Goal: Find specific page/section: Find specific page/section

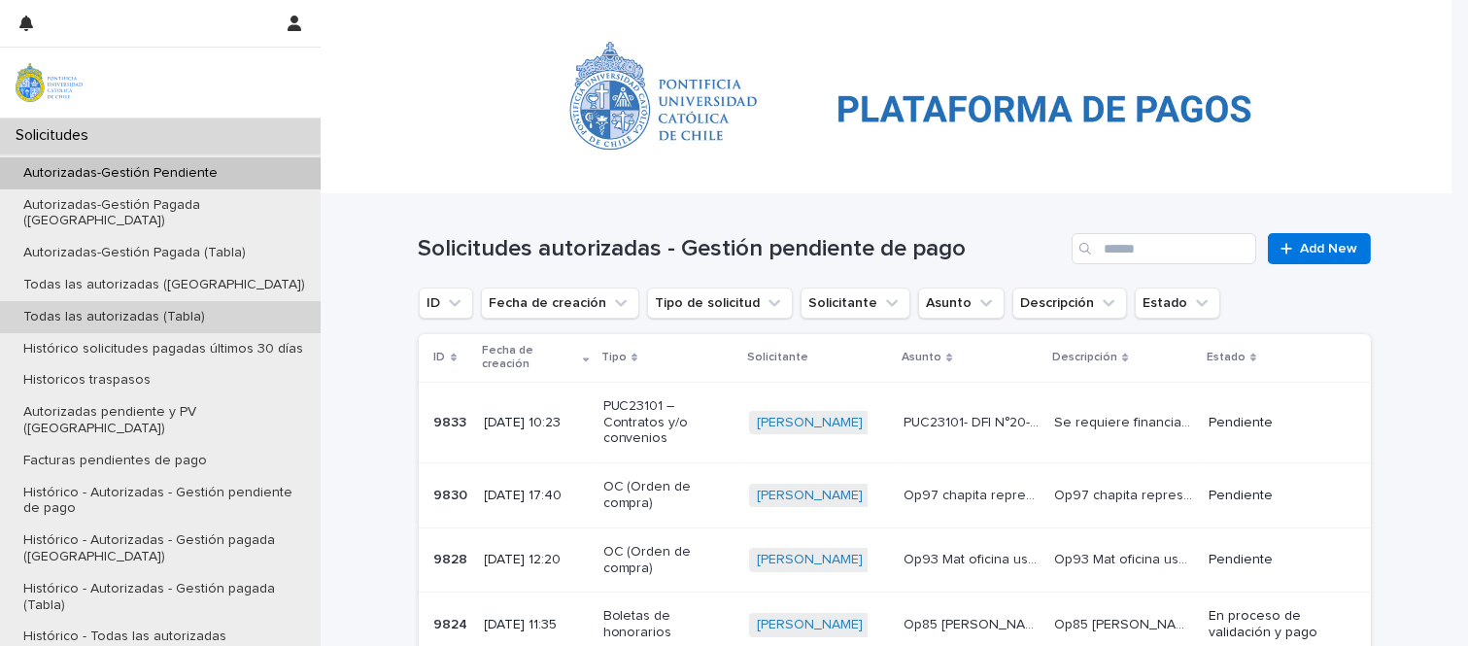
click at [162, 309] on p "Todas las autorizadas (Tabla)" at bounding box center [114, 317] width 213 height 17
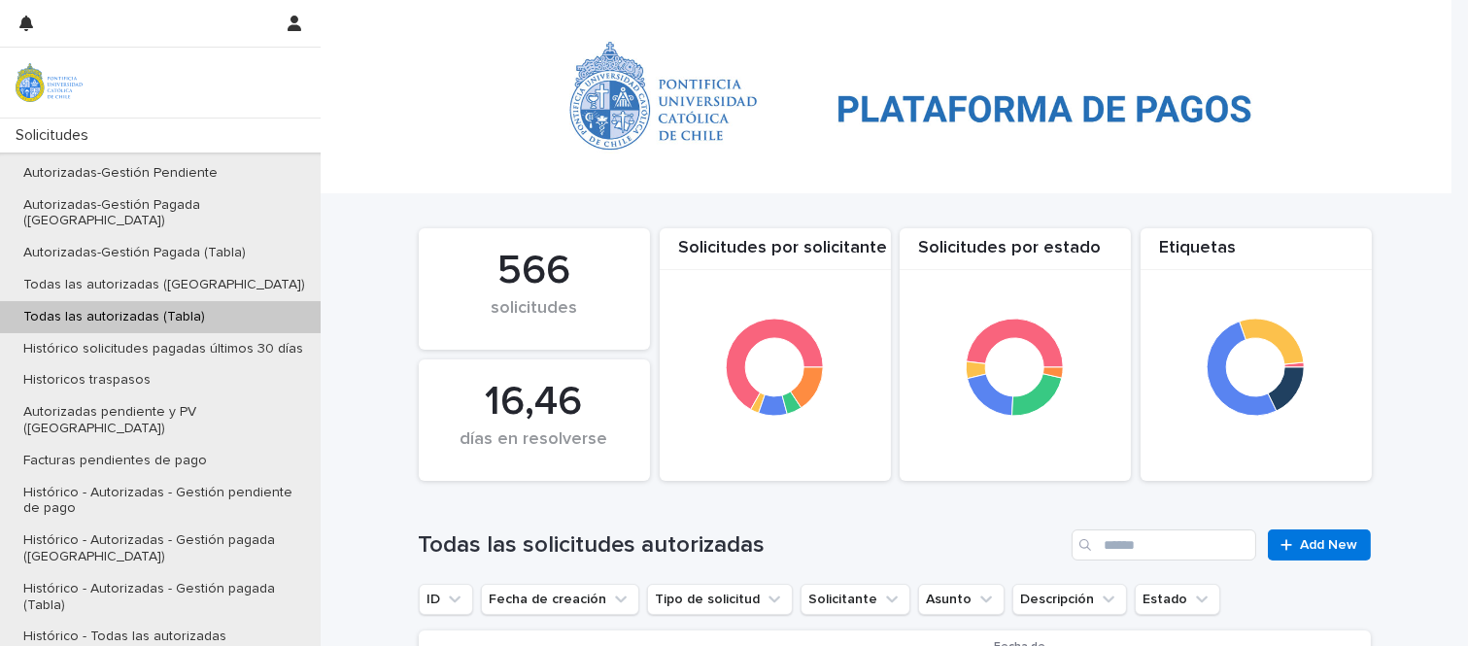
scroll to position [395, 0]
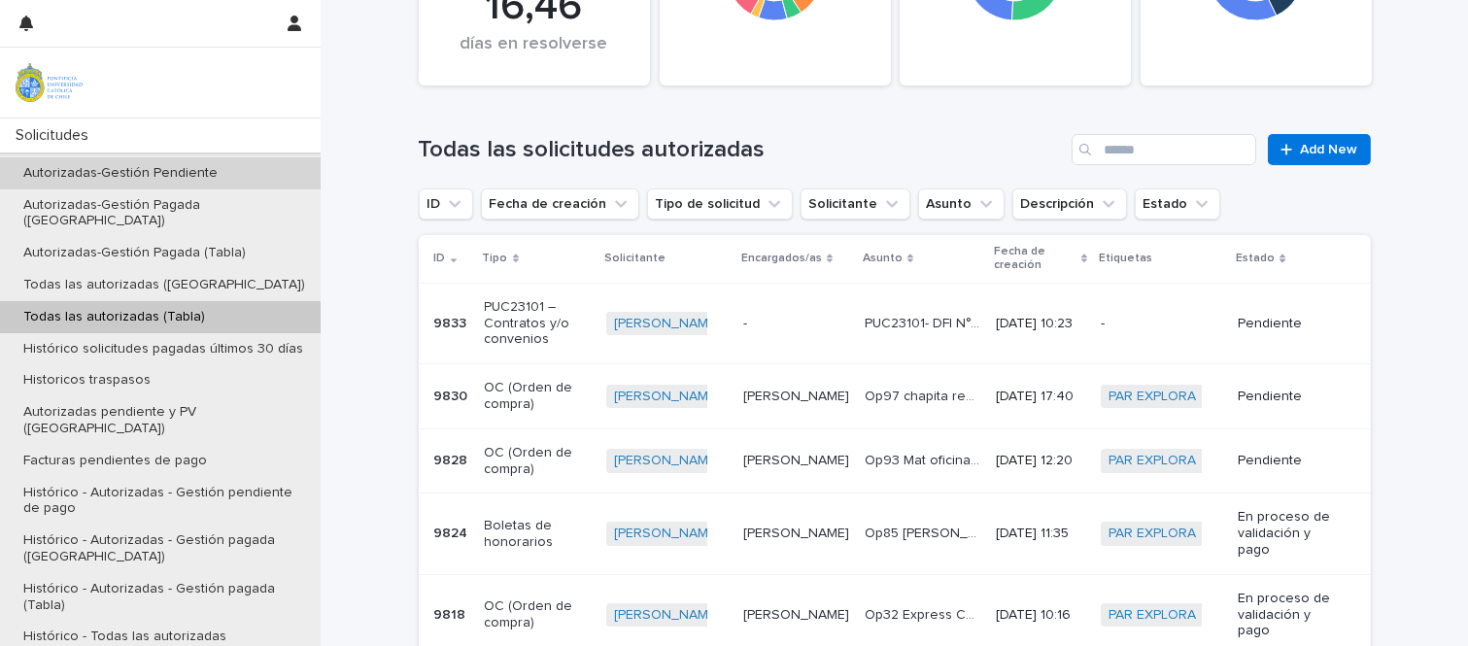
click at [181, 165] on p "Autorizadas-Gestión Pendiente" at bounding box center [120, 173] width 225 height 17
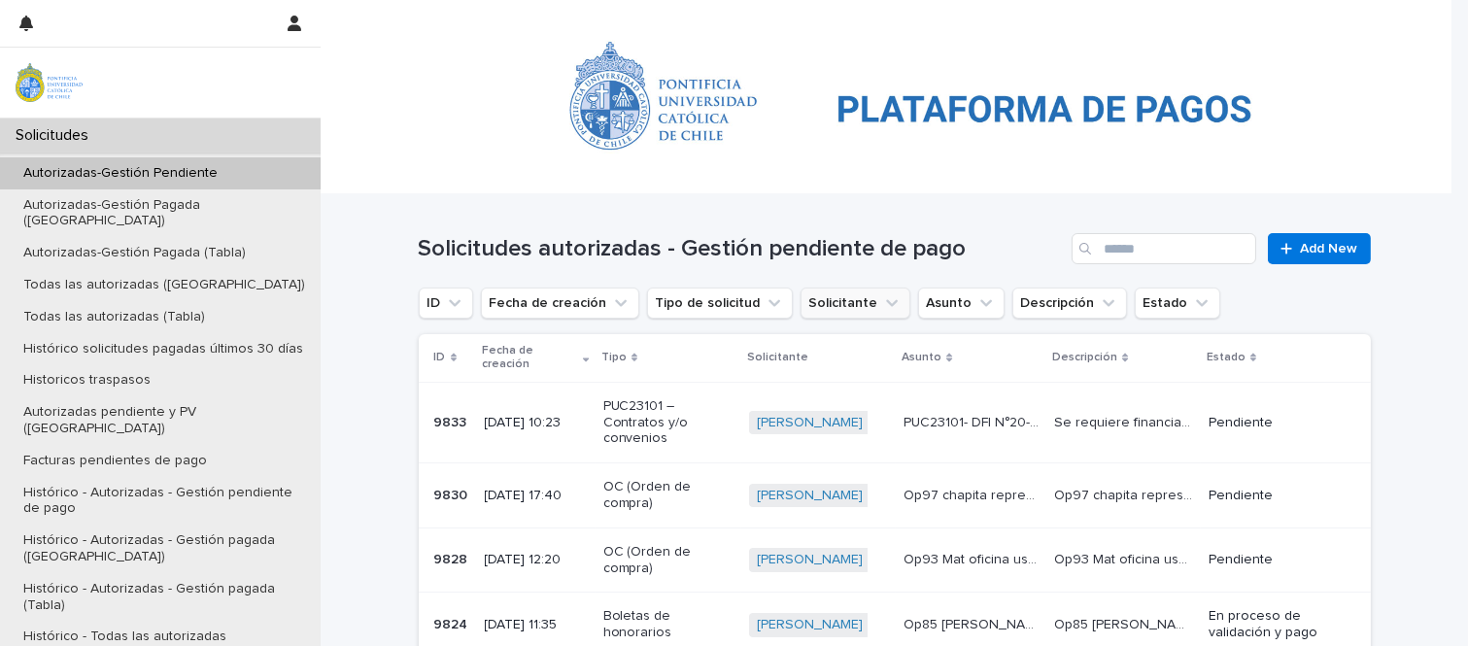
click at [836, 304] on button "Solicitante" at bounding box center [856, 303] width 110 height 31
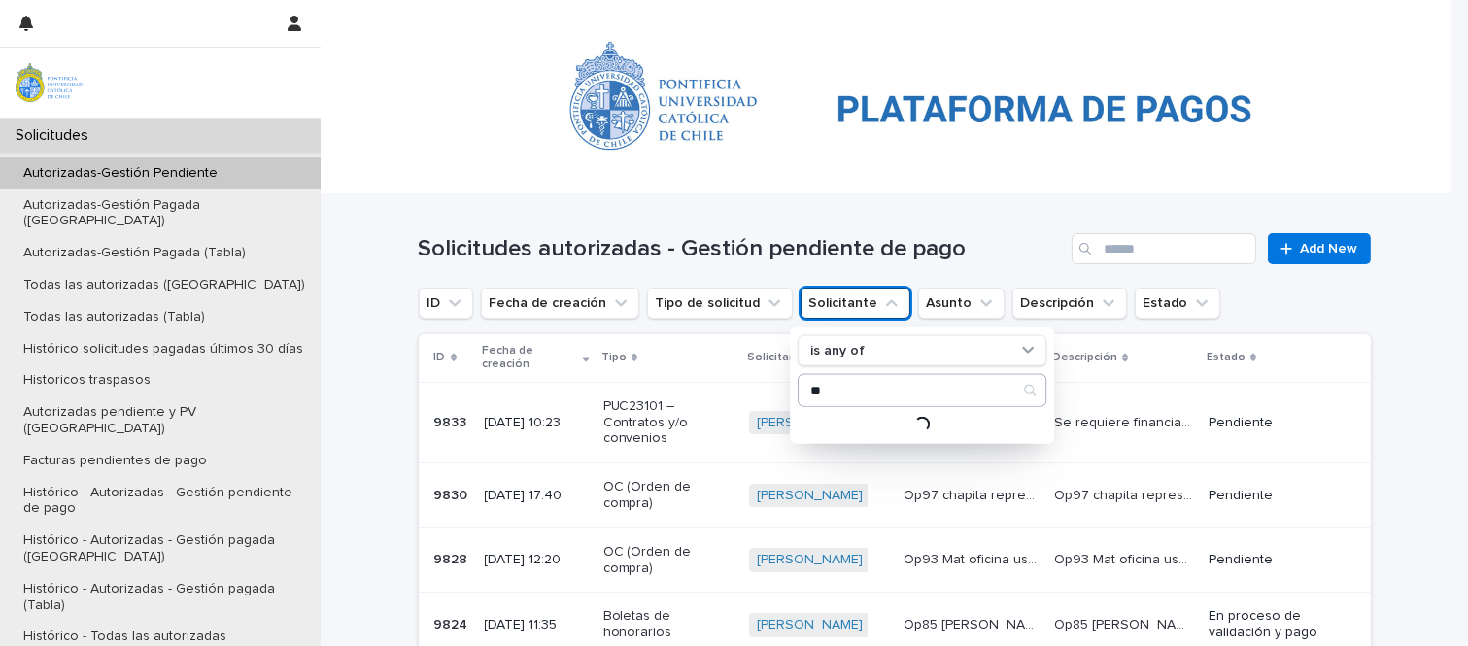
type input "*"
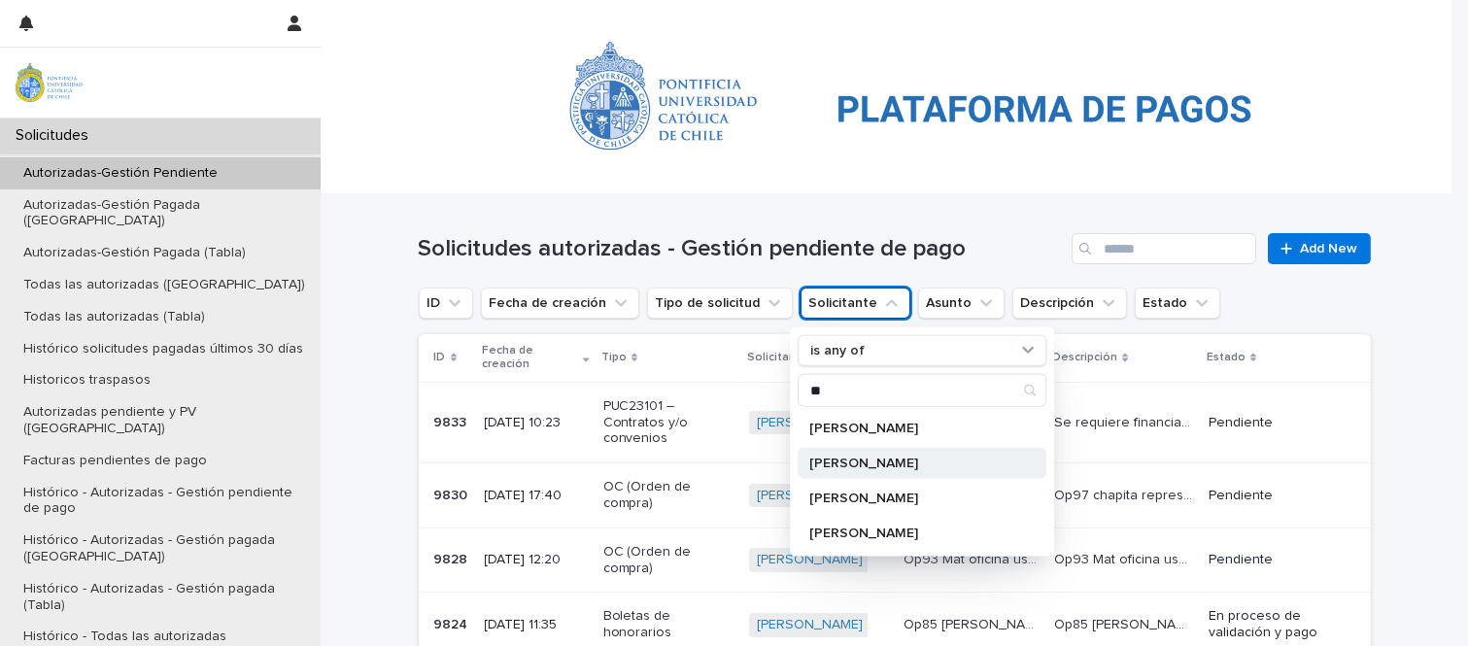
type input "**"
click at [852, 457] on p "[PERSON_NAME]" at bounding box center [912, 464] width 206 height 14
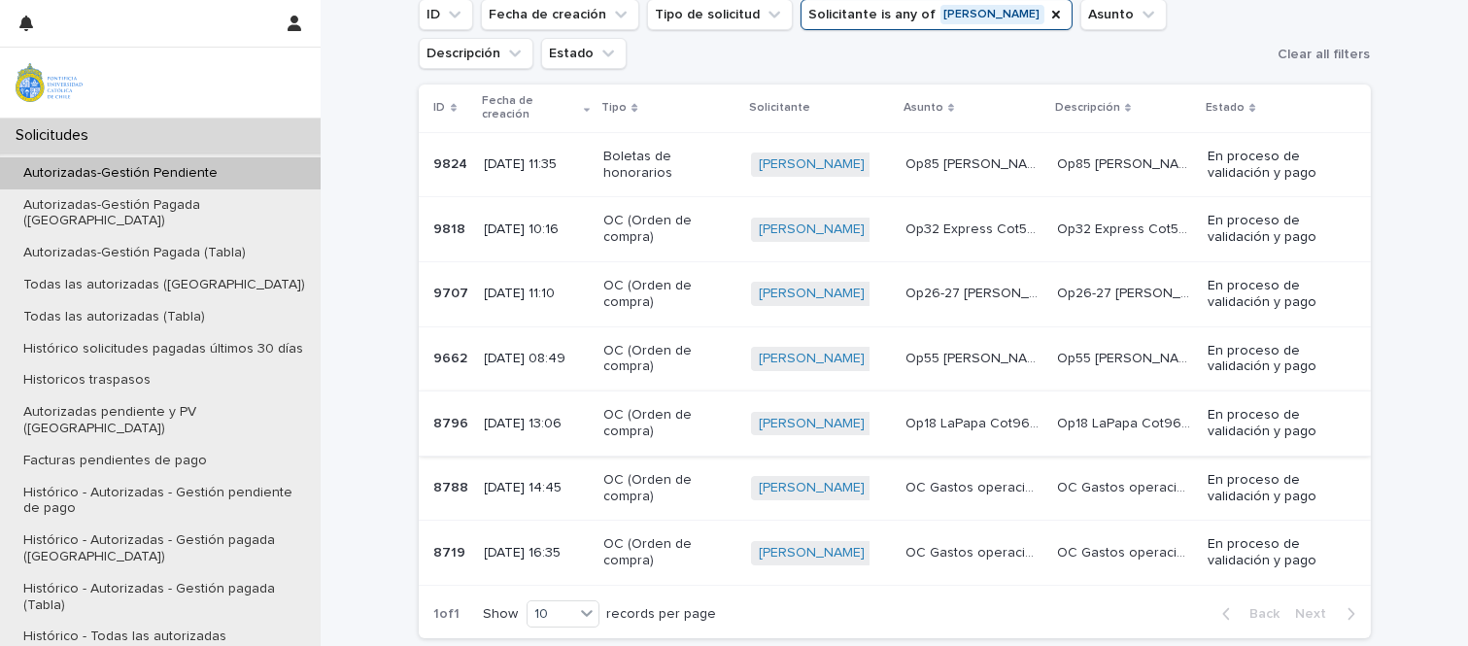
scroll to position [324, 0]
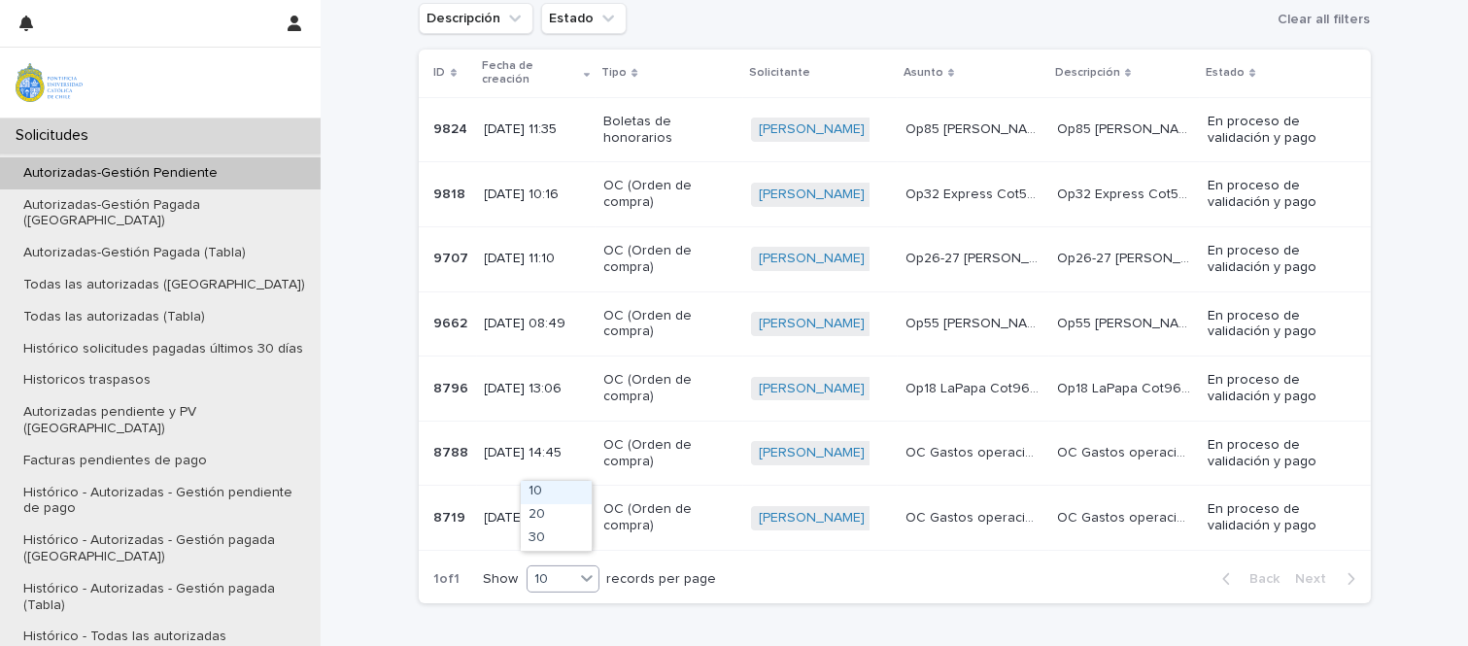
click at [565, 569] on div "10" at bounding box center [551, 579] width 47 height 20
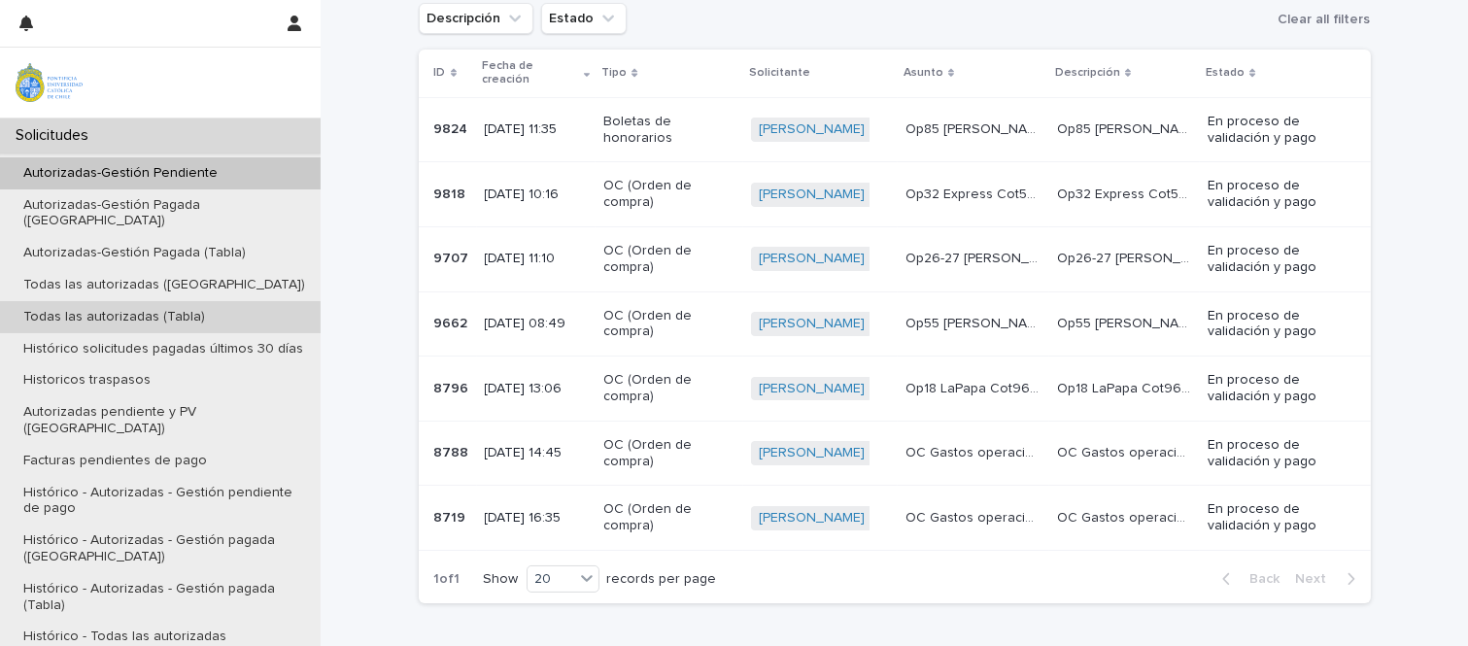
click at [162, 309] on p "Todas las autorizadas (Tabla)" at bounding box center [114, 317] width 213 height 17
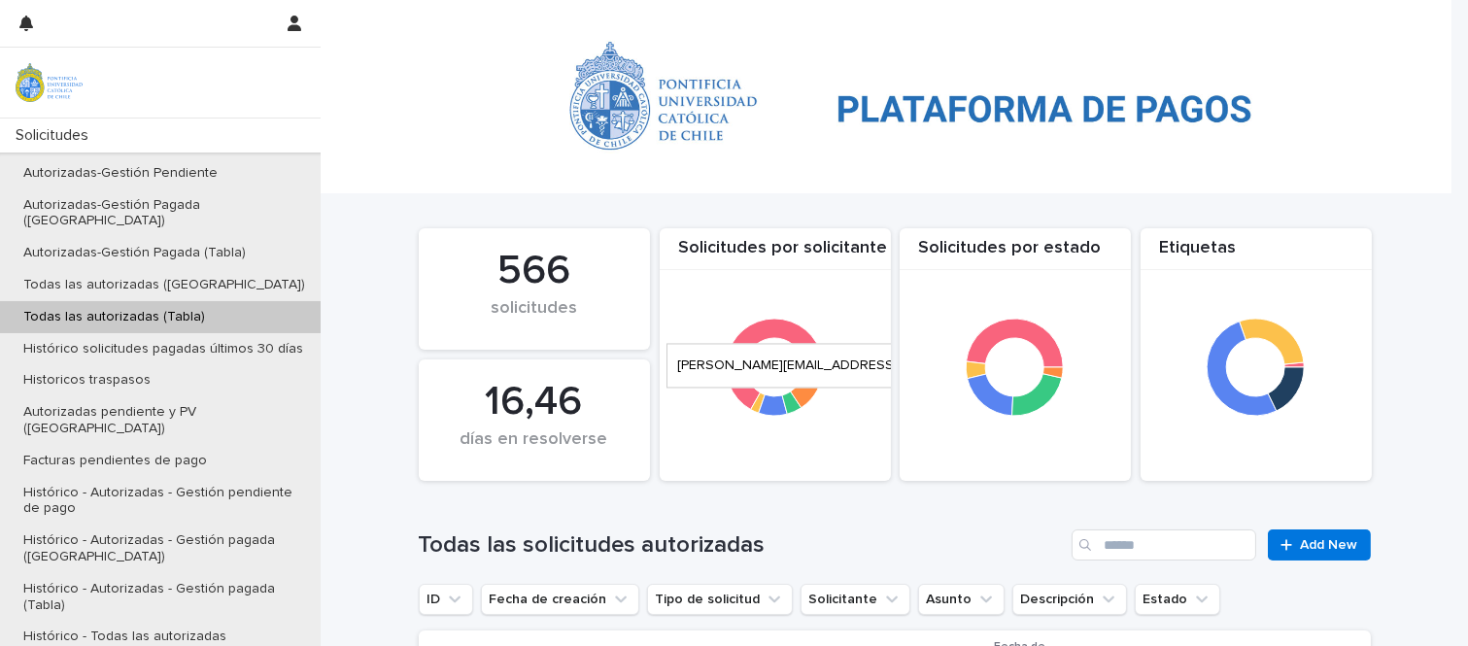
scroll to position [431, 0]
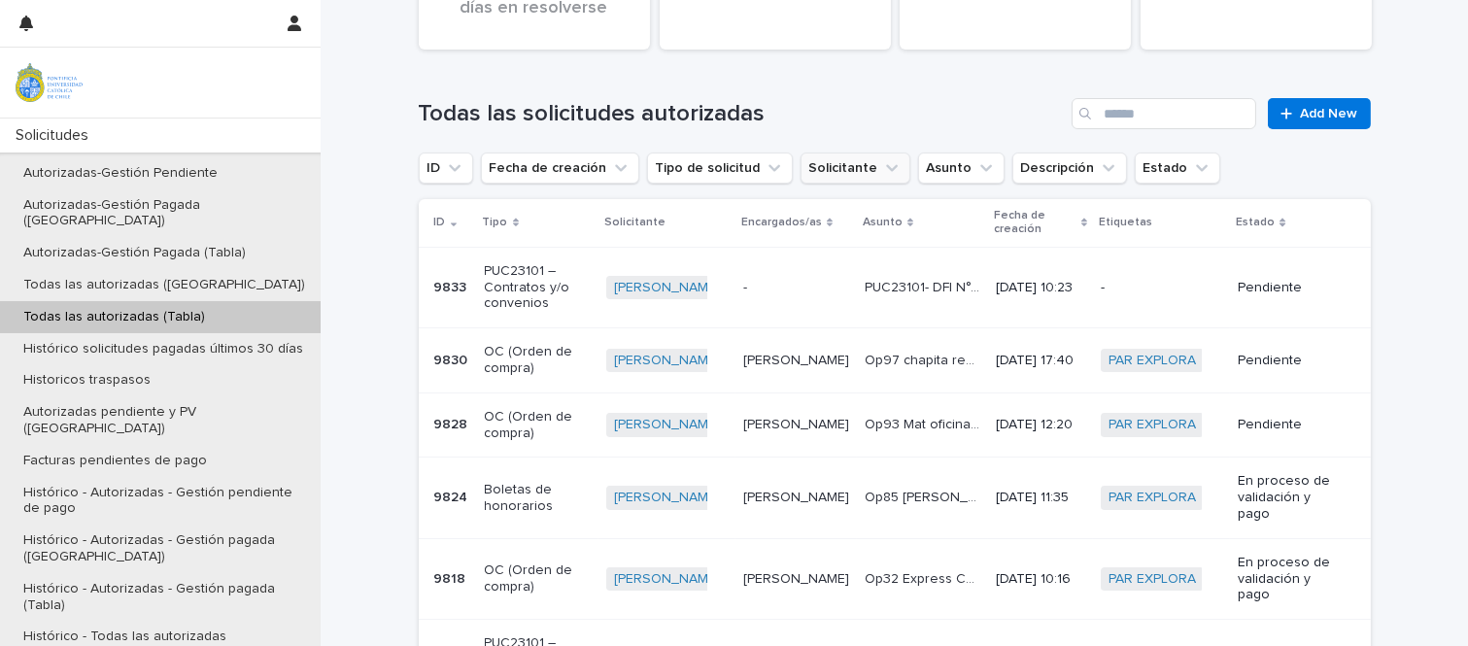
click at [839, 167] on button "Solicitante" at bounding box center [856, 168] width 110 height 31
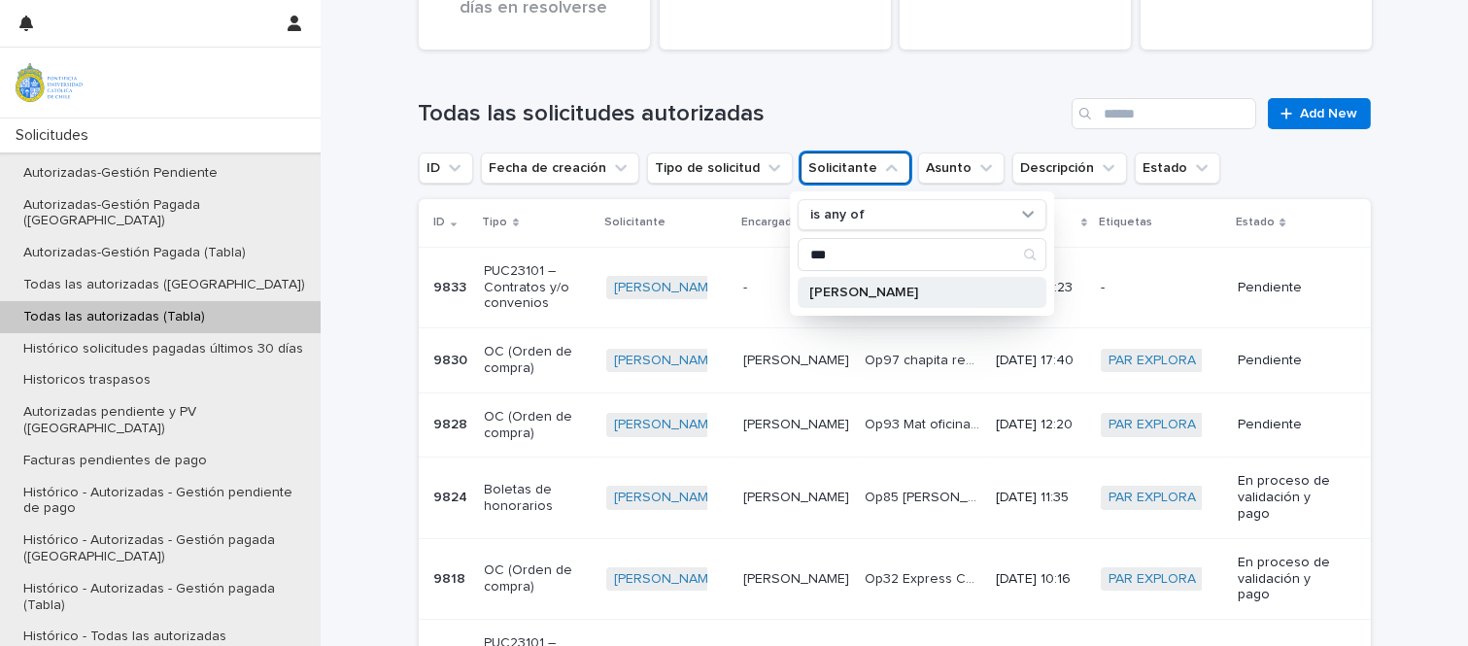
type input "***"
click at [863, 286] on p "[PERSON_NAME]" at bounding box center [912, 293] width 206 height 14
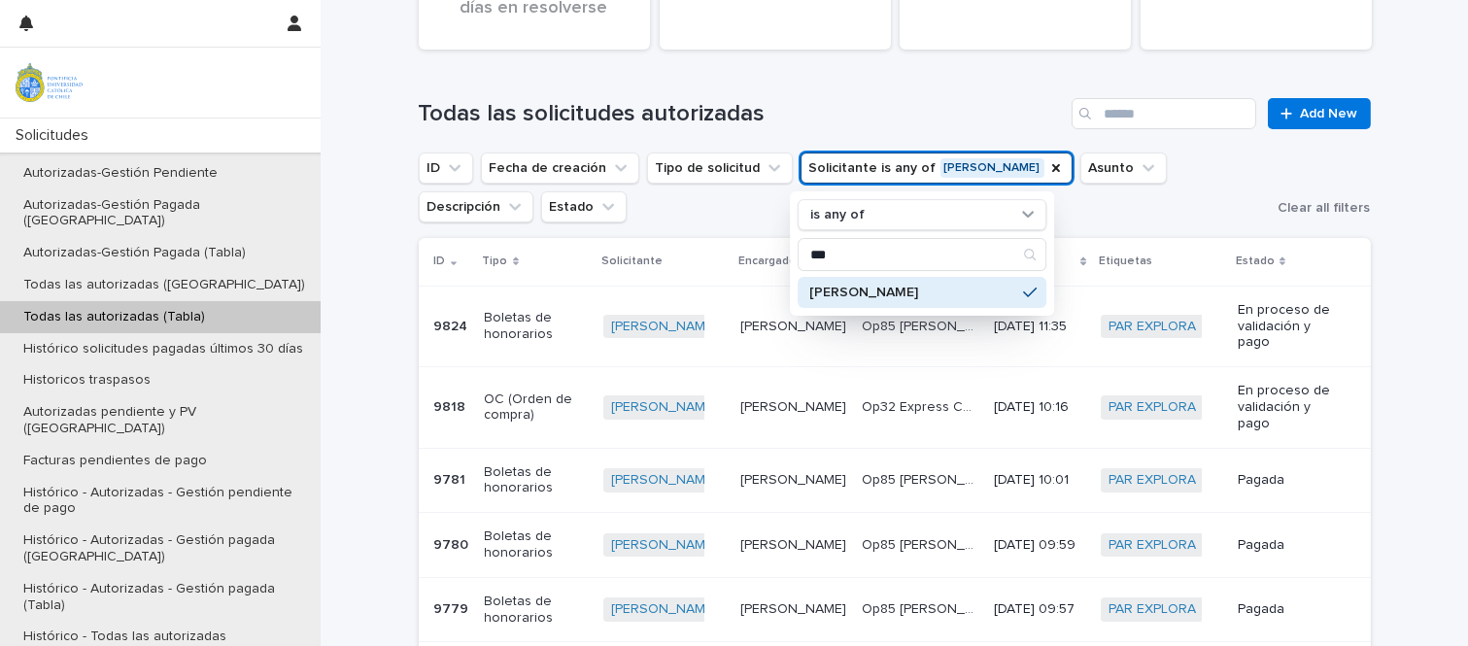
click at [1426, 411] on div "Loading... Saving… Loading... Saving… Etiquetas 20,1 días en resolverse Solicit…" at bounding box center [894, 463] width 1147 height 1401
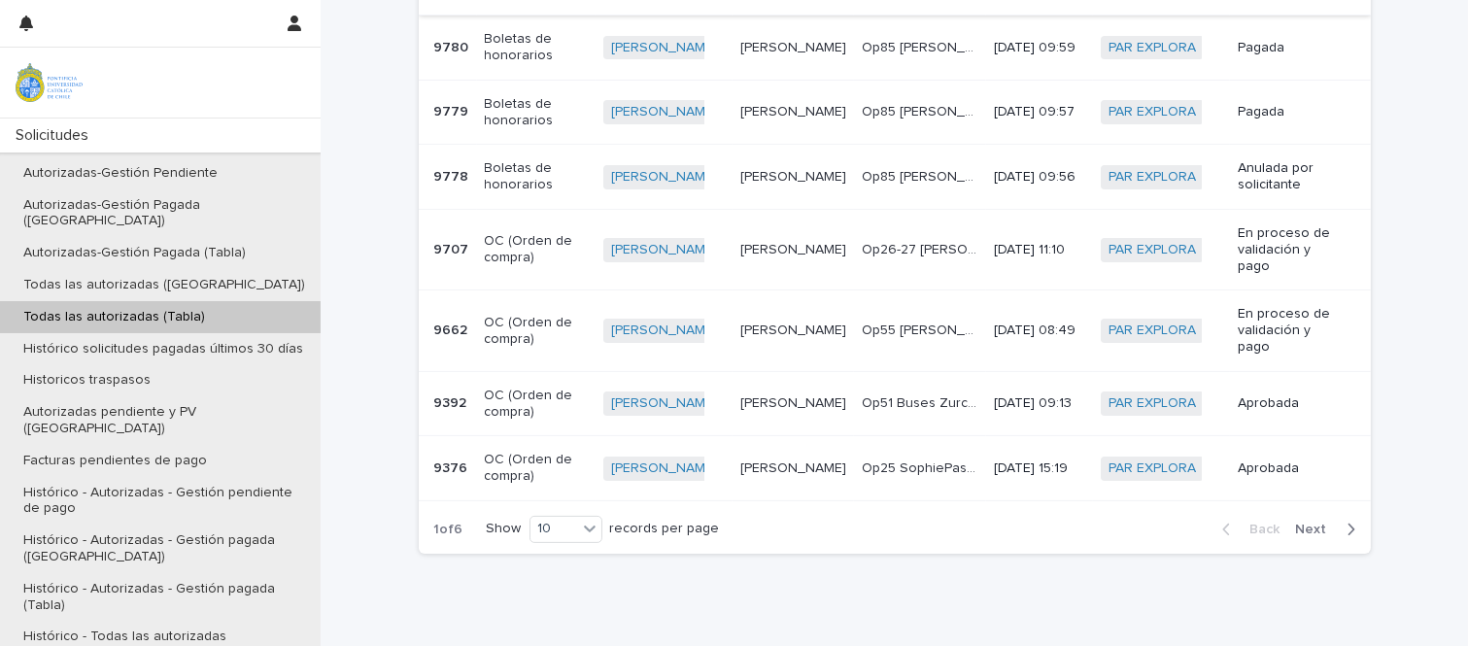
scroll to position [948, 0]
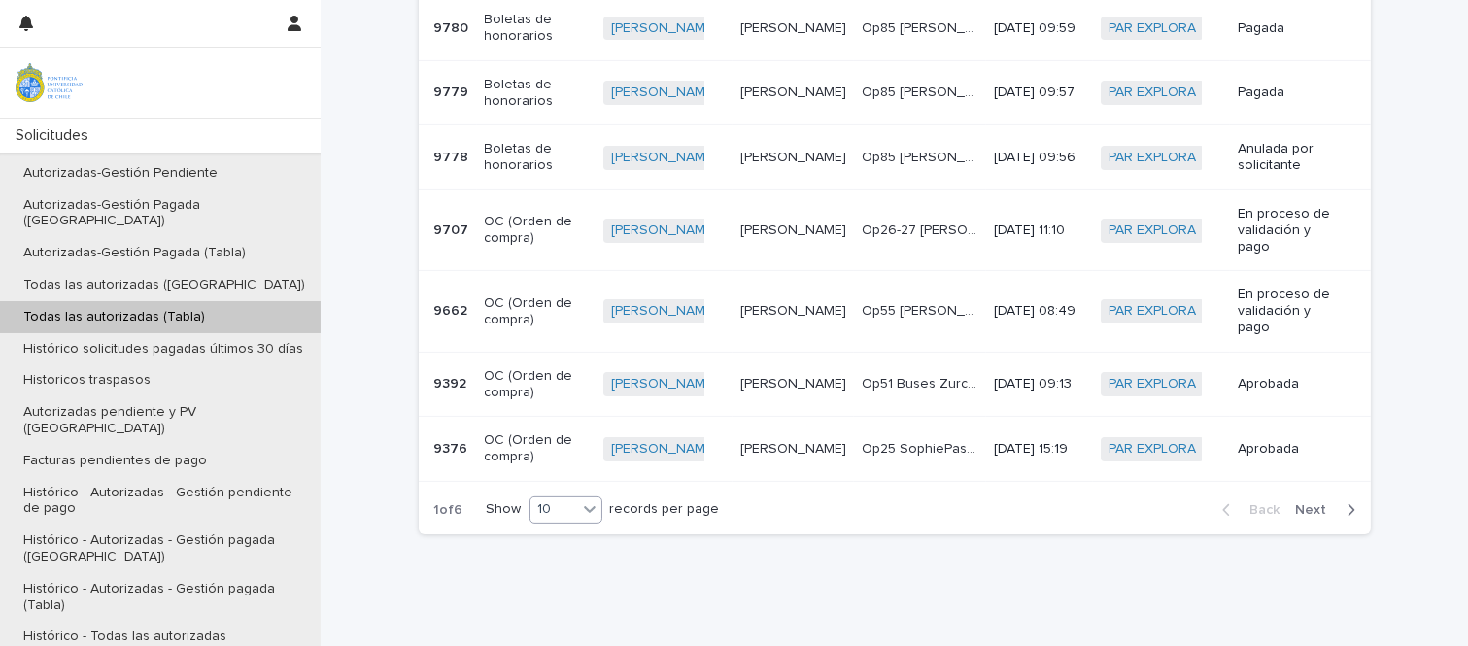
click at [556, 510] on div "10" at bounding box center [553, 509] width 47 height 20
click at [555, 580] on div "30" at bounding box center [559, 582] width 71 height 23
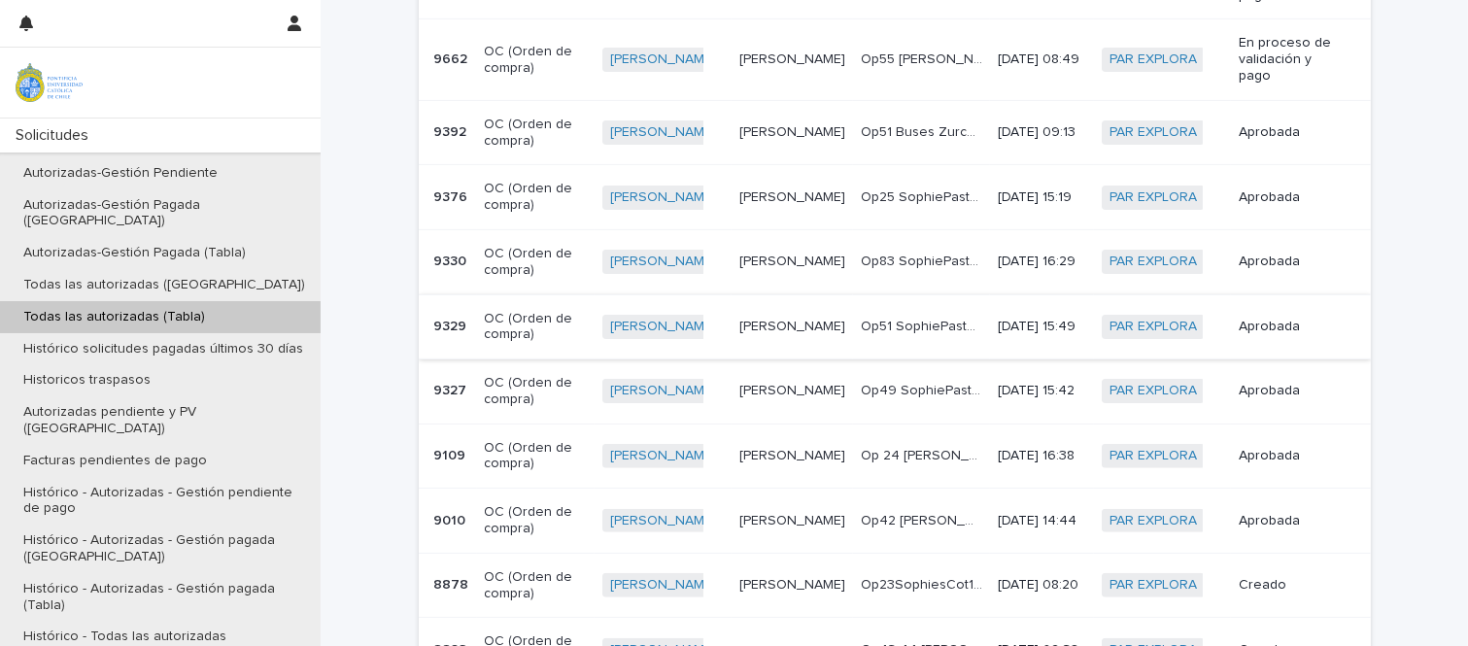
scroll to position [1295, 0]
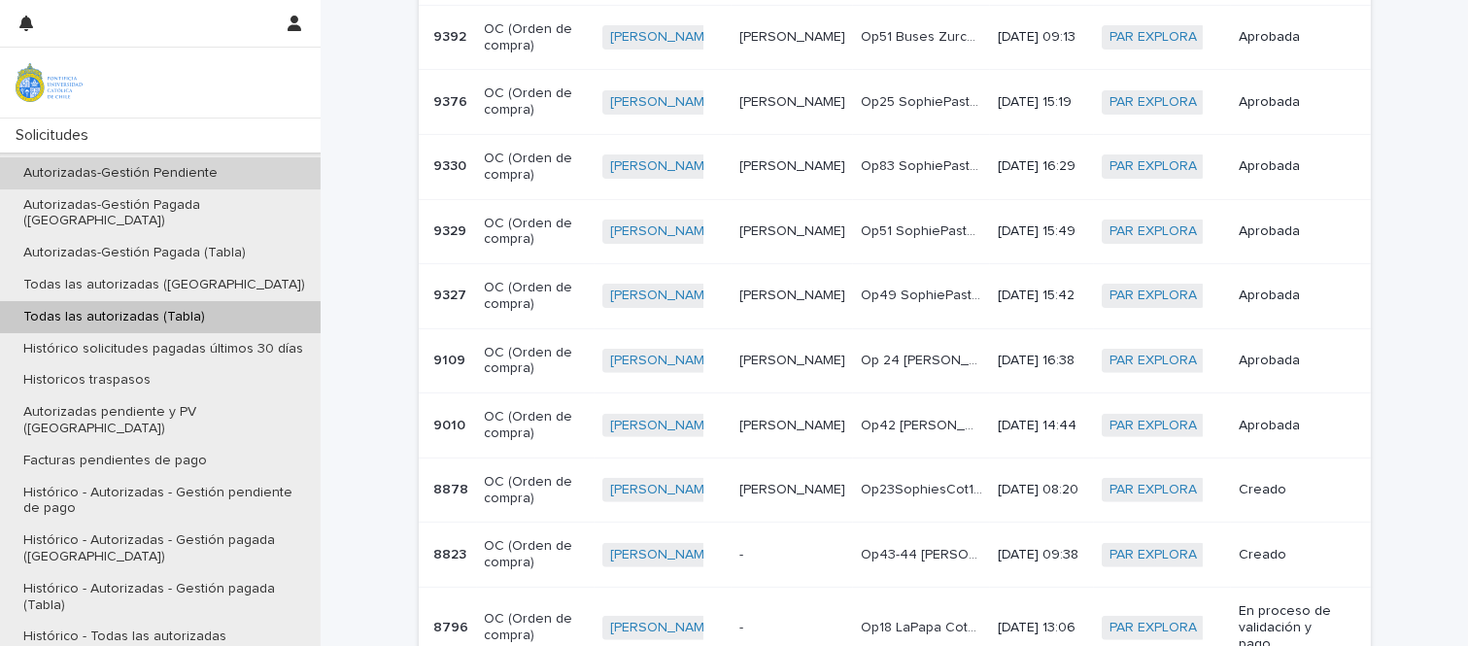
click at [195, 179] on p "Autorizadas-Gestión Pendiente" at bounding box center [120, 173] width 225 height 17
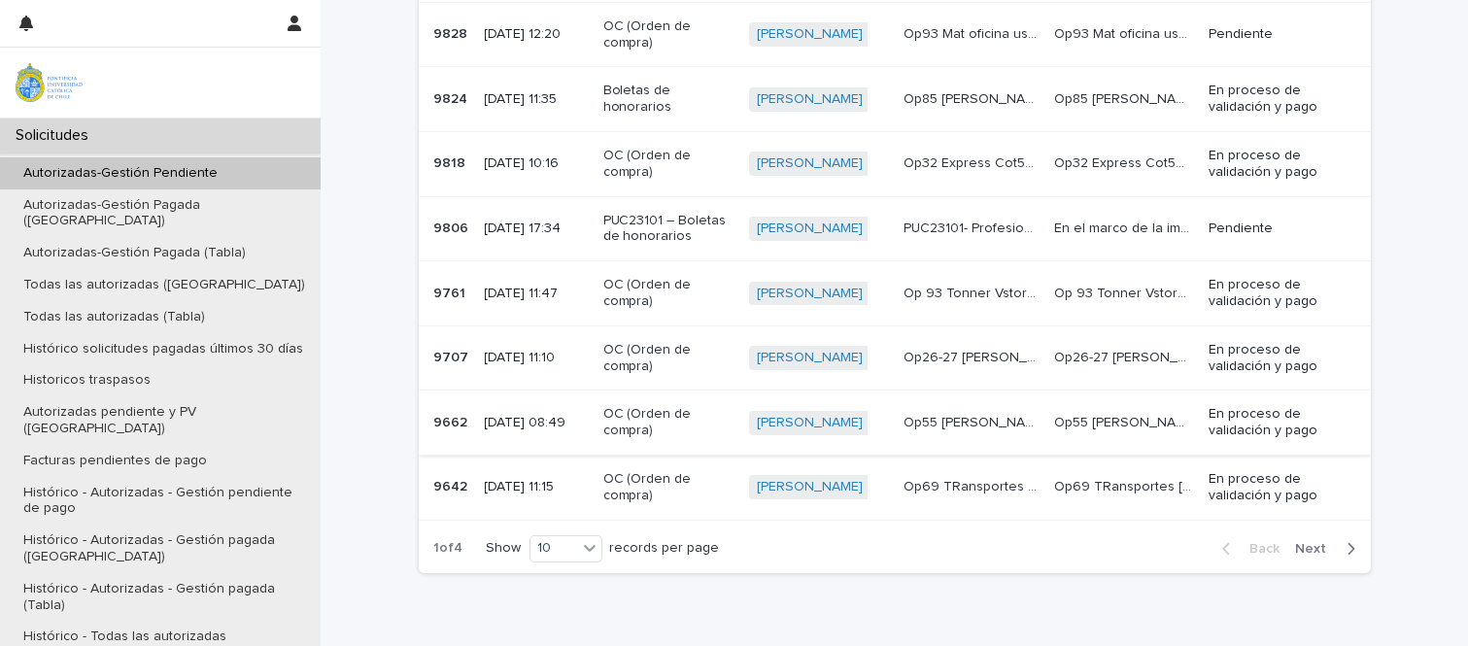
scroll to position [528, 0]
click at [1405, 445] on div "Loading... Saving… Loading... Saving… Solicitudes autorizadas - Gestión pendien…" at bounding box center [894, 175] width 1147 height 1017
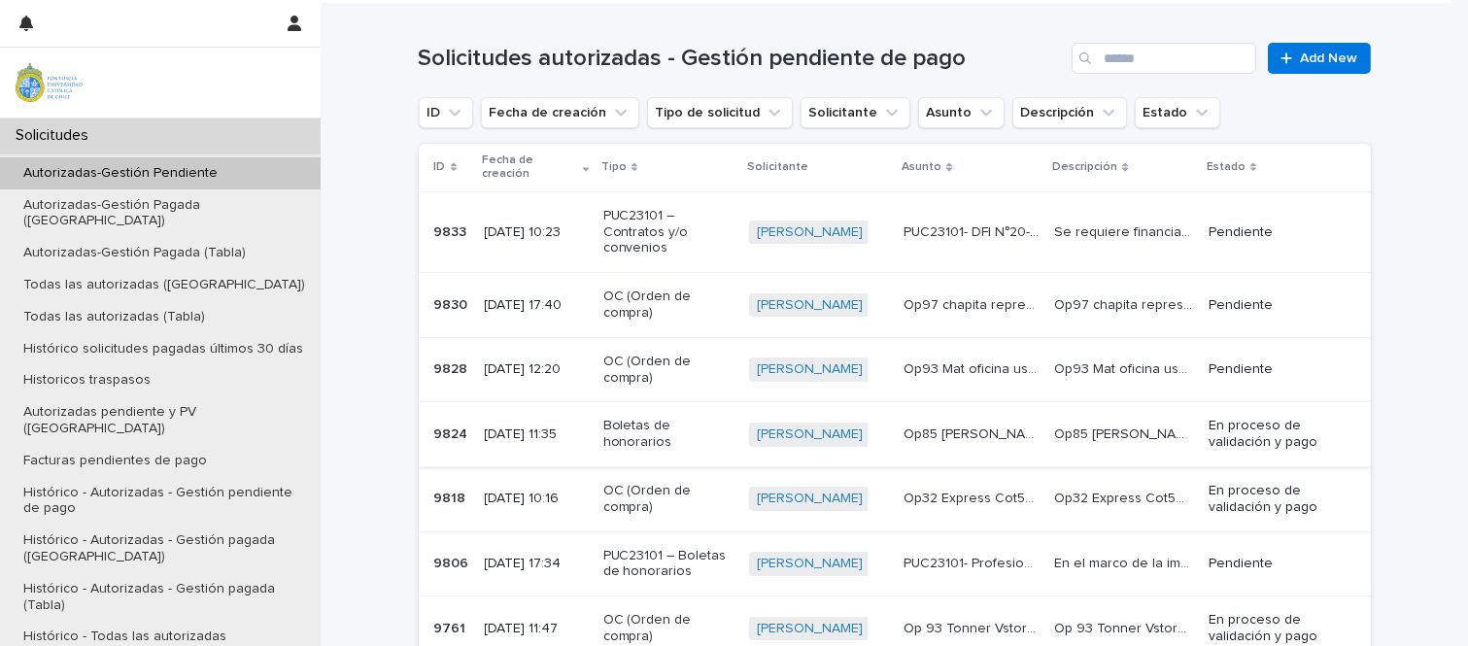
scroll to position [76, 0]
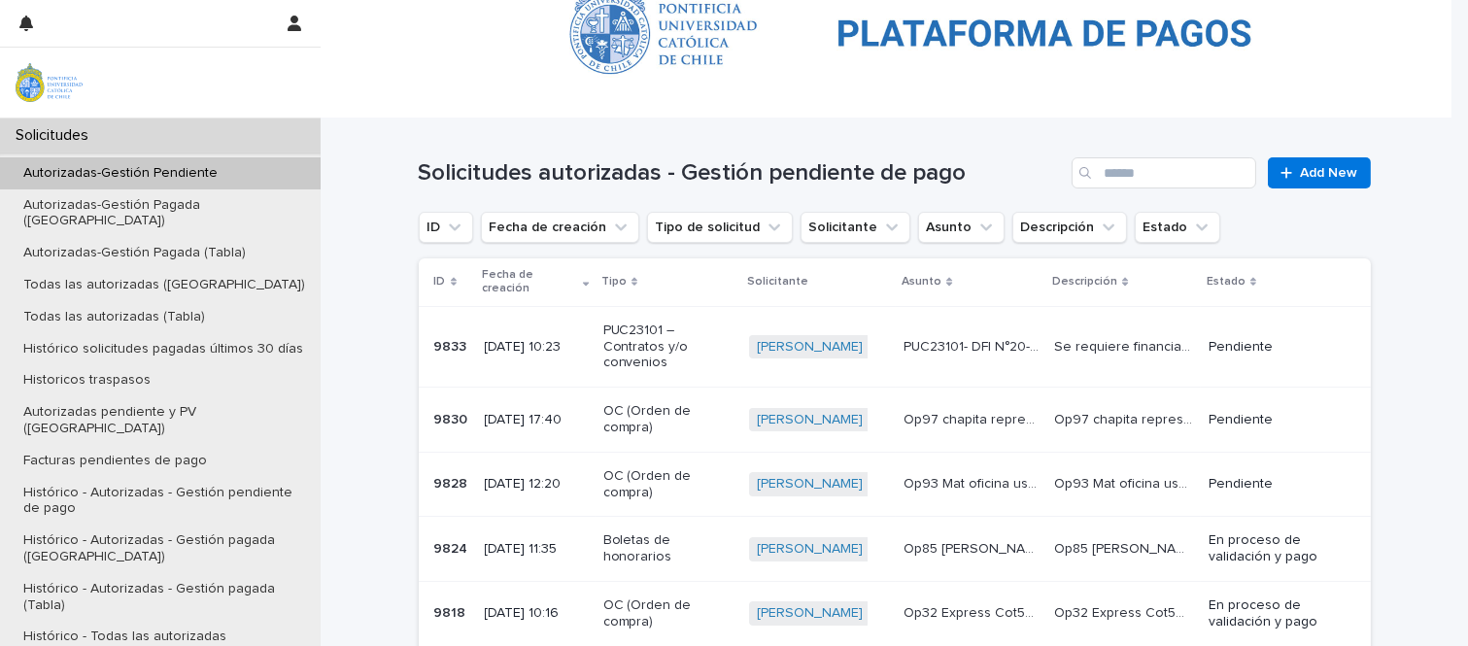
click at [183, 178] on p "Autorizadas-Gestión Pendiente" at bounding box center [120, 173] width 225 height 17
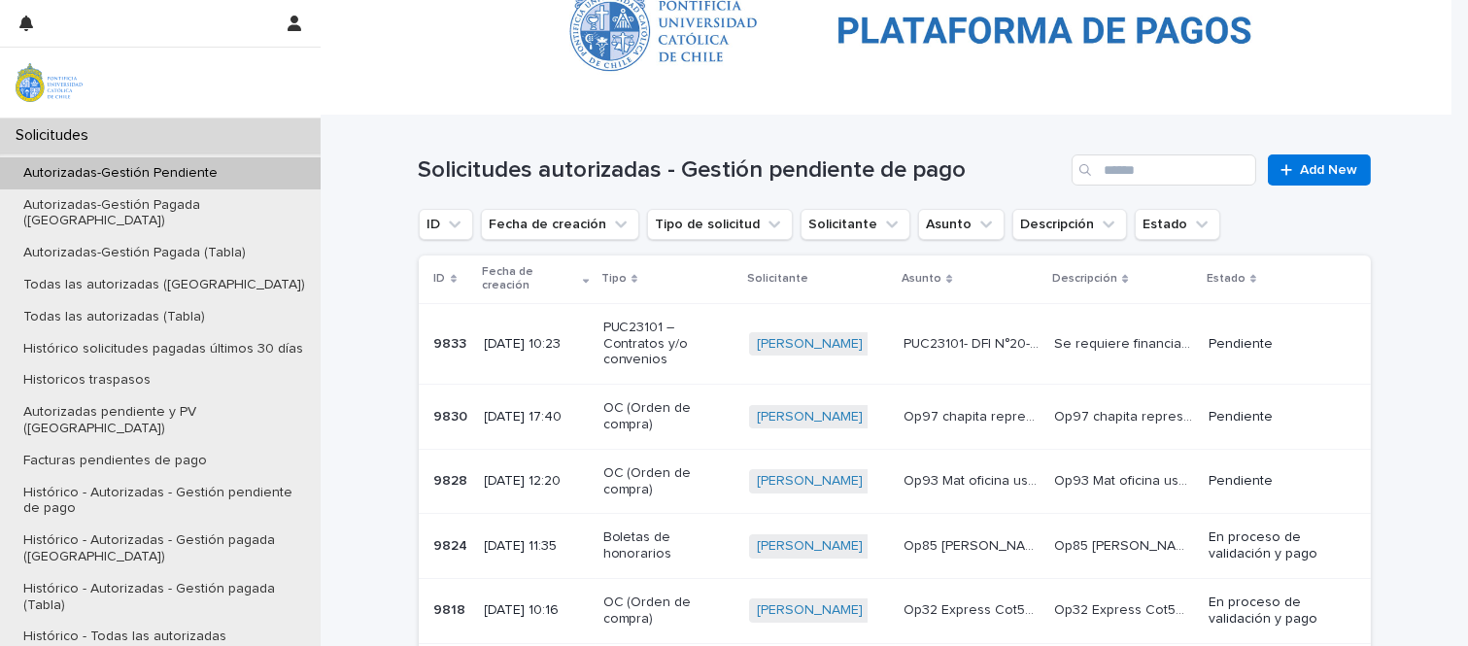
click at [981, 537] on p "Op85 [PERSON_NAME] BH48" at bounding box center [973, 544] width 139 height 20
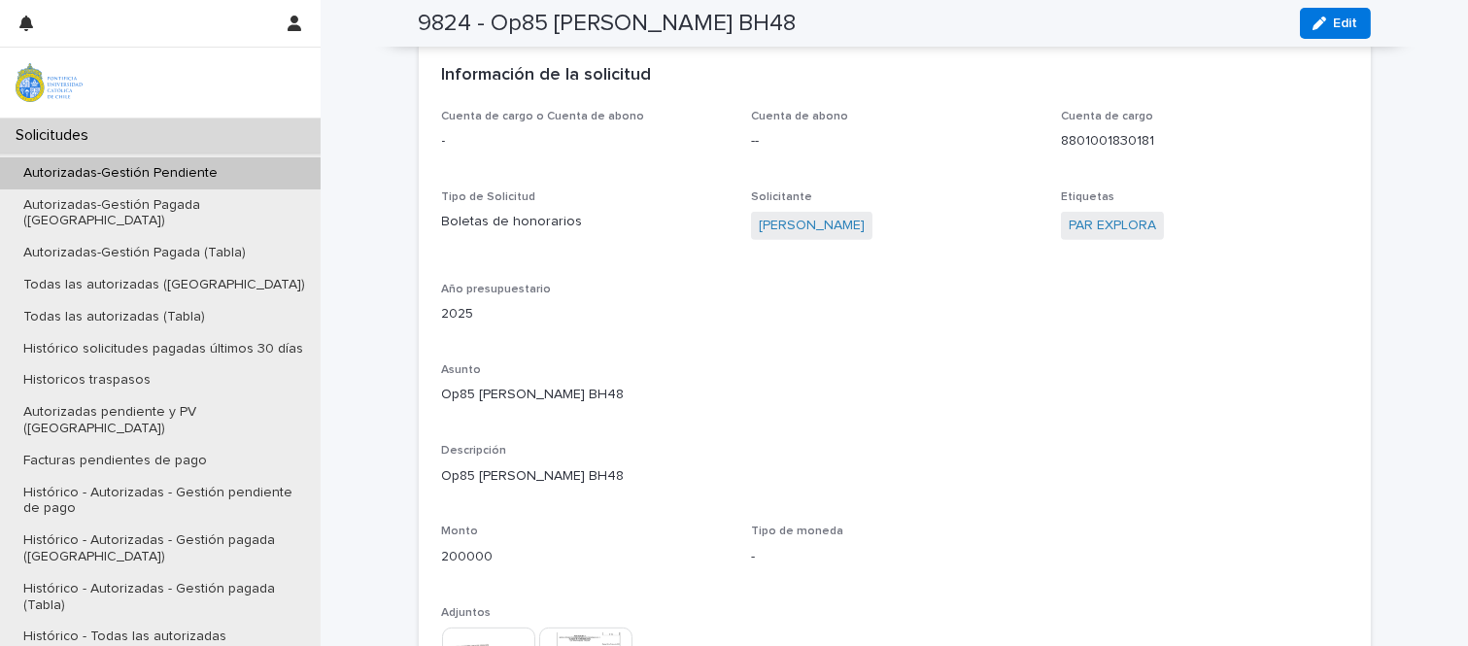
scroll to position [1619, 0]
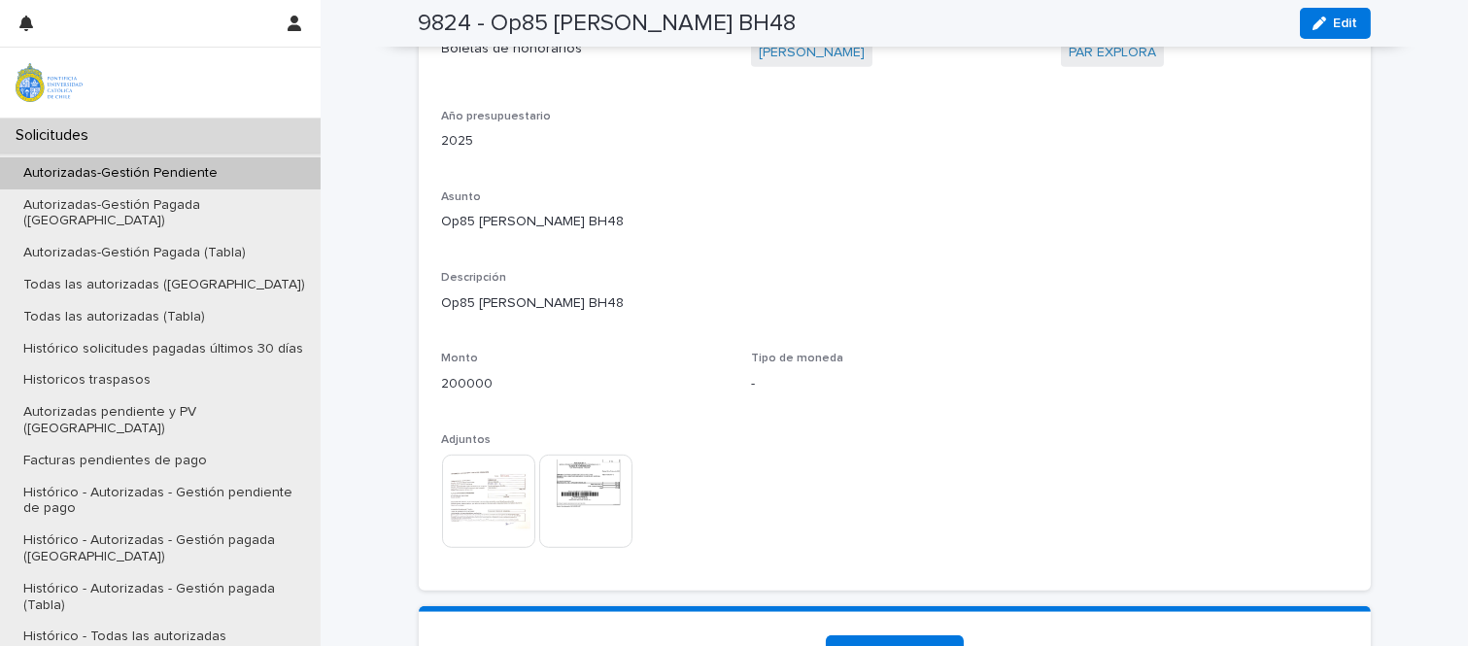
click at [491, 493] on img at bounding box center [488, 501] width 93 height 93
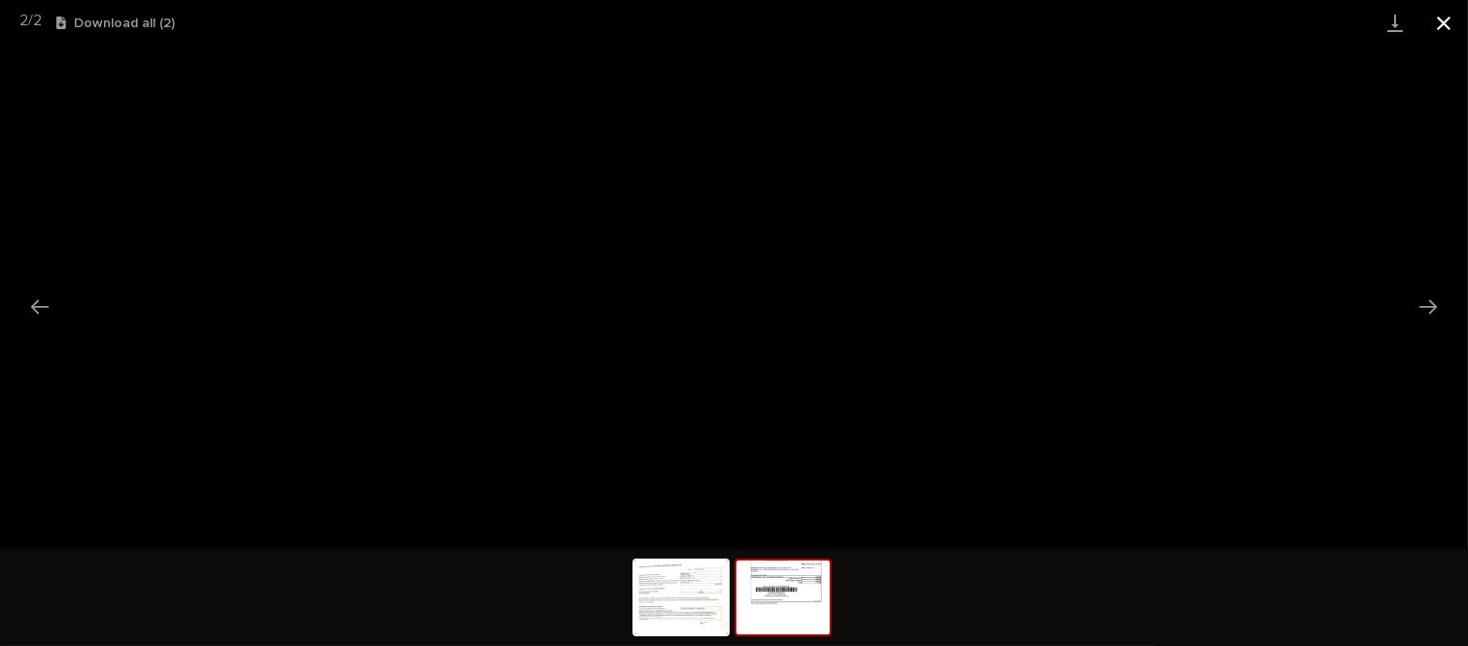
click at [1453, 16] on button "Close gallery" at bounding box center [1443, 23] width 49 height 46
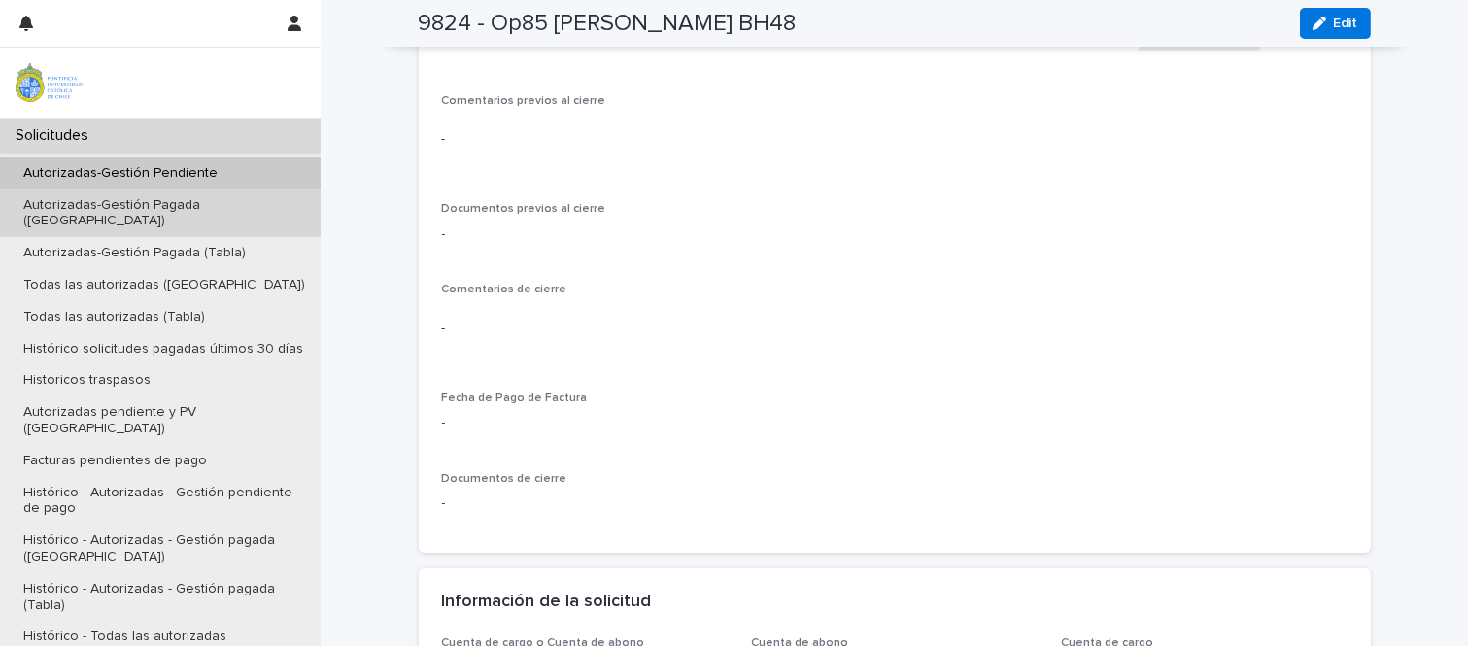
scroll to position [647, 0]
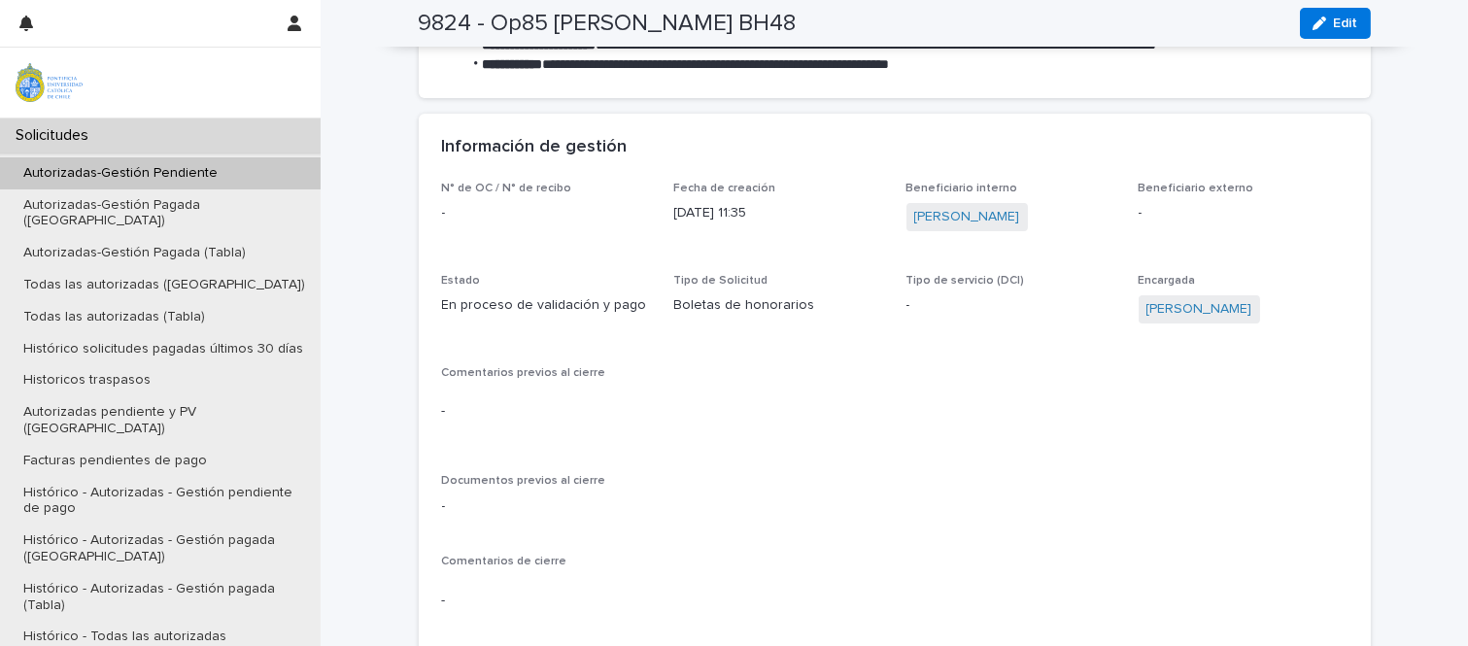
click at [199, 167] on p "Autorizadas-Gestión Pendiente" at bounding box center [120, 173] width 225 height 17
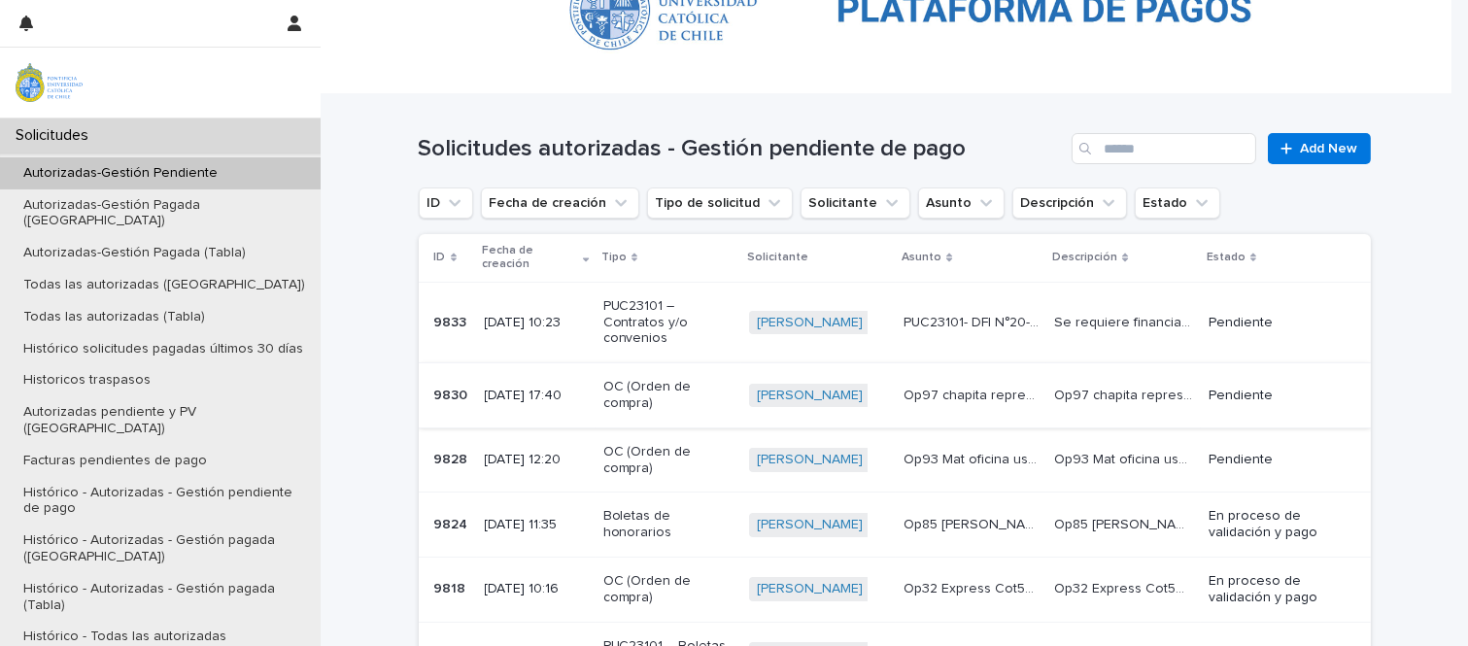
scroll to position [216, 0]
